Goal: Task Accomplishment & Management: Manage account settings

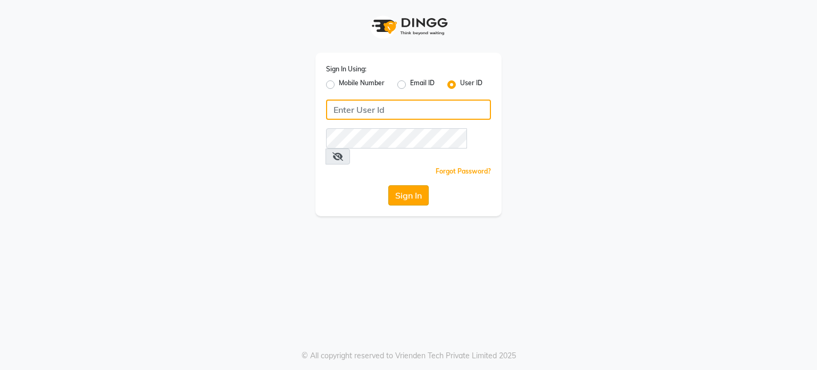
type input "cocomelon"
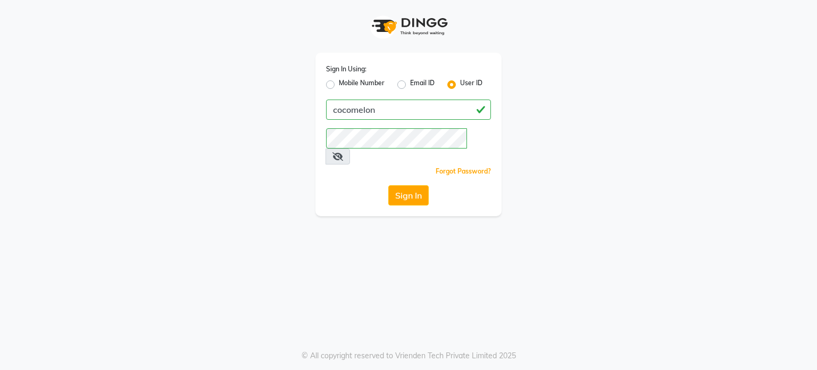
click at [411, 185] on button "Sign In" at bounding box center [408, 195] width 40 height 20
